Goal: Task Accomplishment & Management: Complete application form

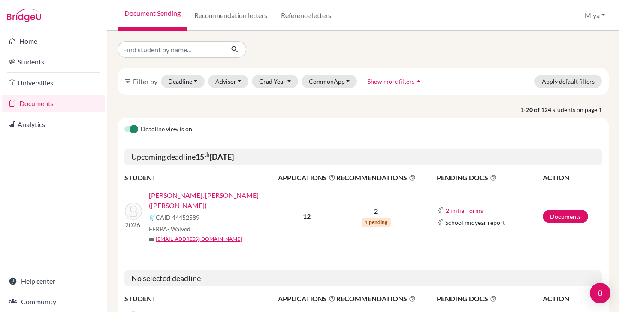
click at [193, 195] on link "[PERSON_NAME], [PERSON_NAME] ([PERSON_NAME])" at bounding box center [216, 200] width 135 height 21
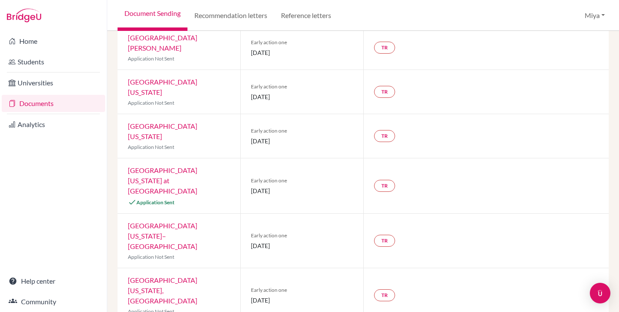
scroll to position [190, 0]
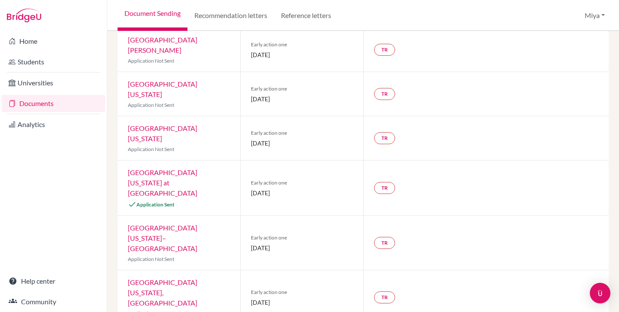
click at [171, 168] on link "University of North Carolina at Chapel Hill" at bounding box center [162, 182] width 69 height 29
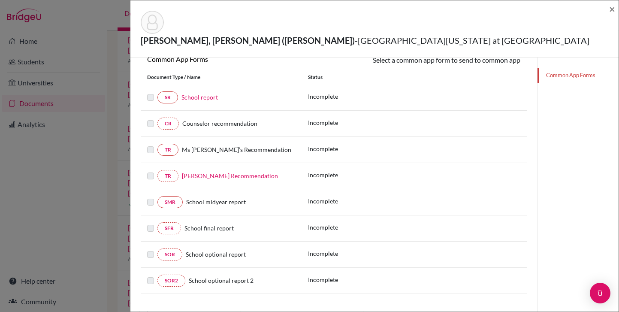
scroll to position [128, 0]
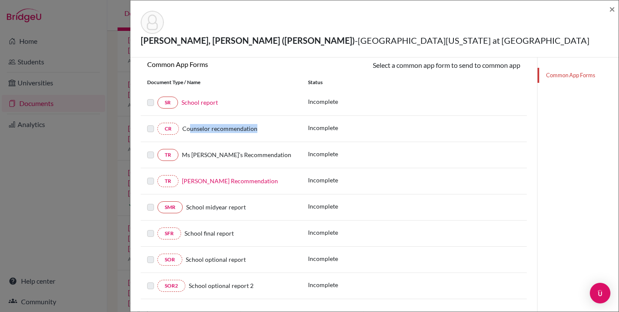
drag, startPoint x: 189, startPoint y: 112, endPoint x: 256, endPoint y: 113, distance: 66.9
click at [256, 124] on div "Counselor recommendation" at bounding box center [237, 128] width 116 height 9
click at [246, 125] on span "Counselor recommendation" at bounding box center [219, 128] width 75 height 7
click at [372, 149] on div "Incomplete" at bounding box center [366, 154] width 116 height 11
click at [610, 9] on span "×" at bounding box center [612, 9] width 6 height 12
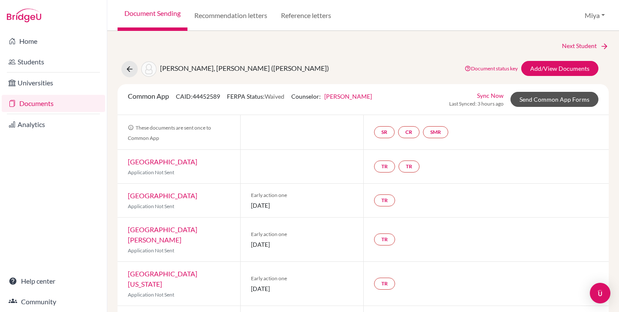
click at [554, 96] on link "Send Common App Forms" at bounding box center [554, 99] width 88 height 15
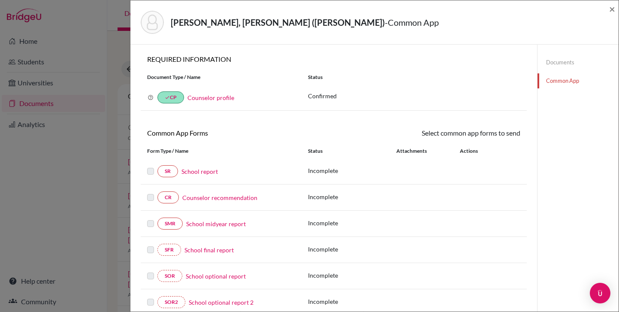
click at [220, 197] on link "Counselor recommendation" at bounding box center [219, 197] width 75 height 9
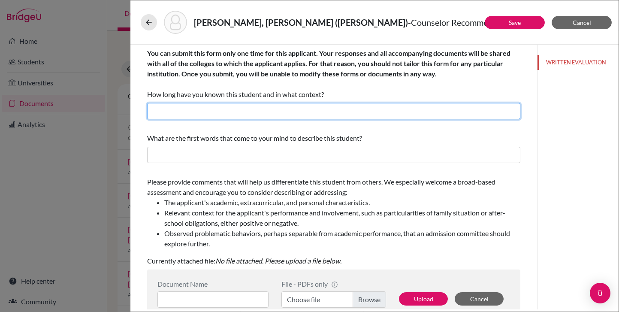
click at [190, 111] on input "text" at bounding box center [333, 111] width 373 height 16
click at [176, 111] on input "text" at bounding box center [333, 111] width 373 height 16
click at [179, 112] on input "text" at bounding box center [333, 111] width 373 height 16
